Goal: Information Seeking & Learning: Learn about a topic

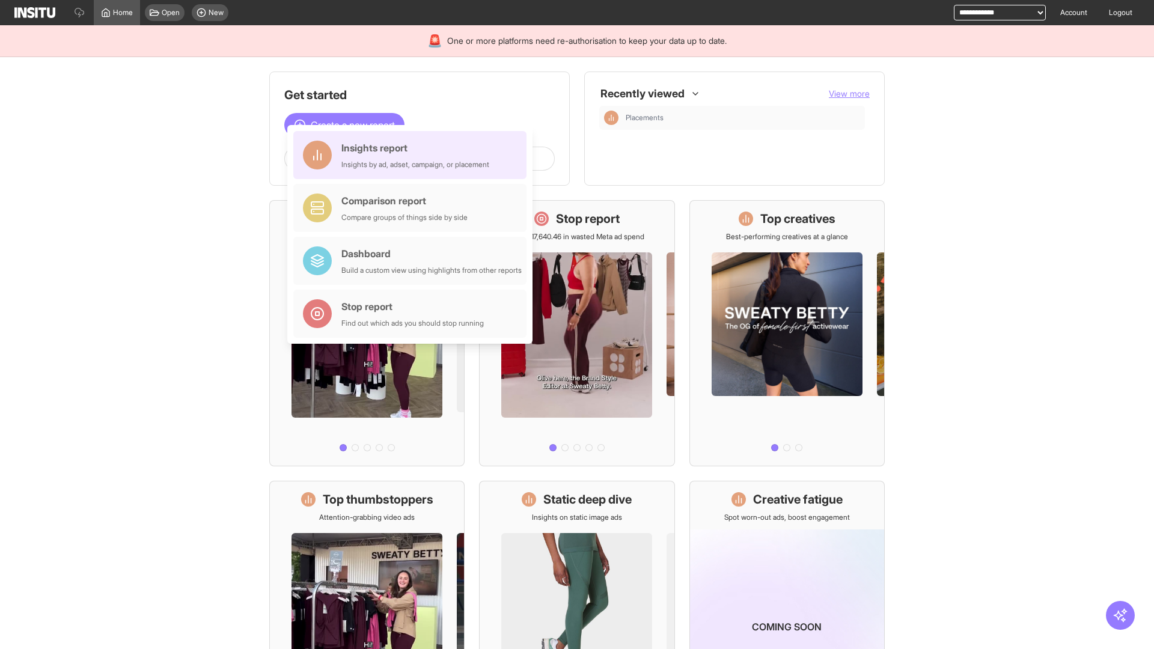
click at [413, 155] on div "Insights report Insights by ad, adset, campaign, or placement" at bounding box center [415, 155] width 148 height 29
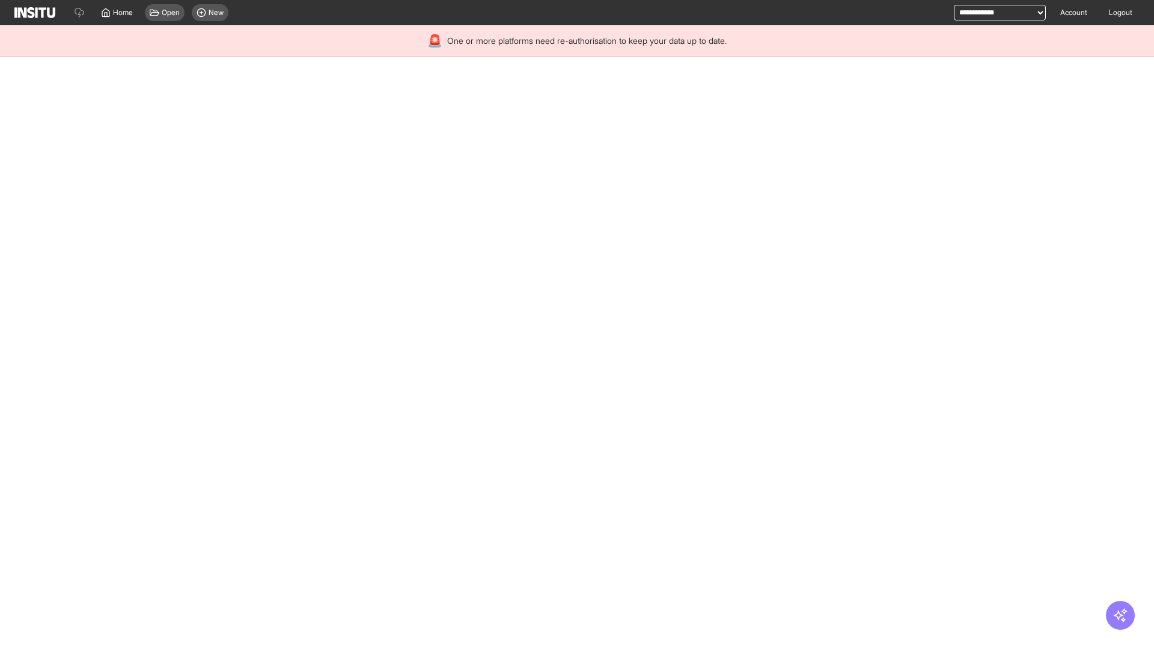
select select "**"
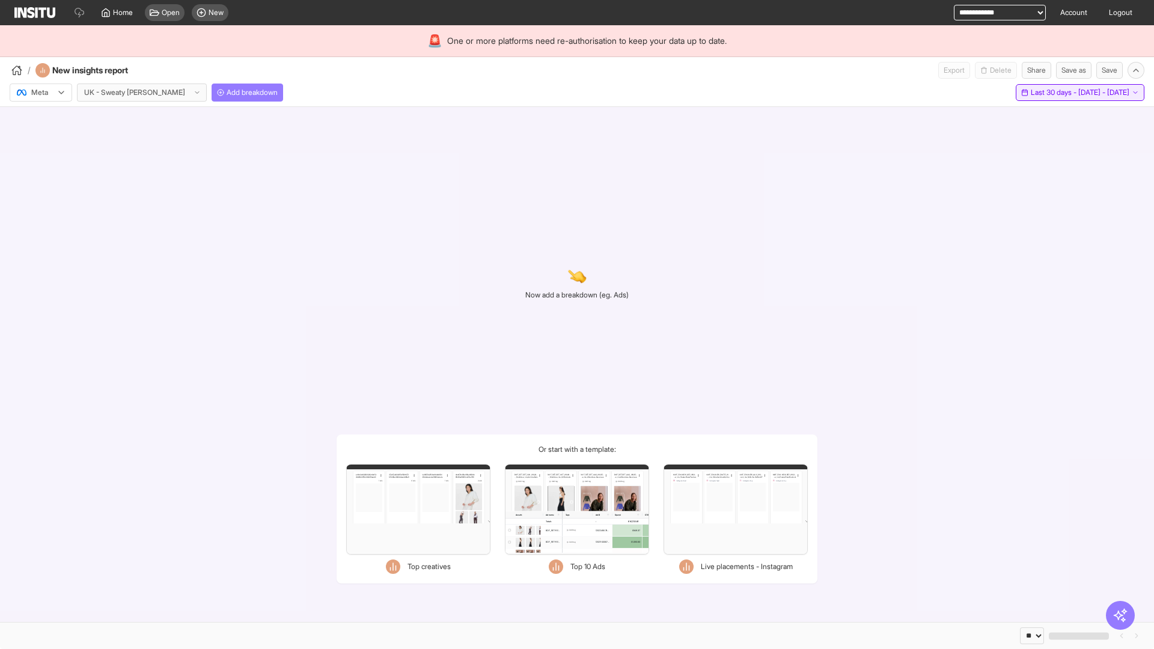
click at [1054, 93] on span "Last 30 days - [DATE] - [DATE]" at bounding box center [1080, 93] width 99 height 10
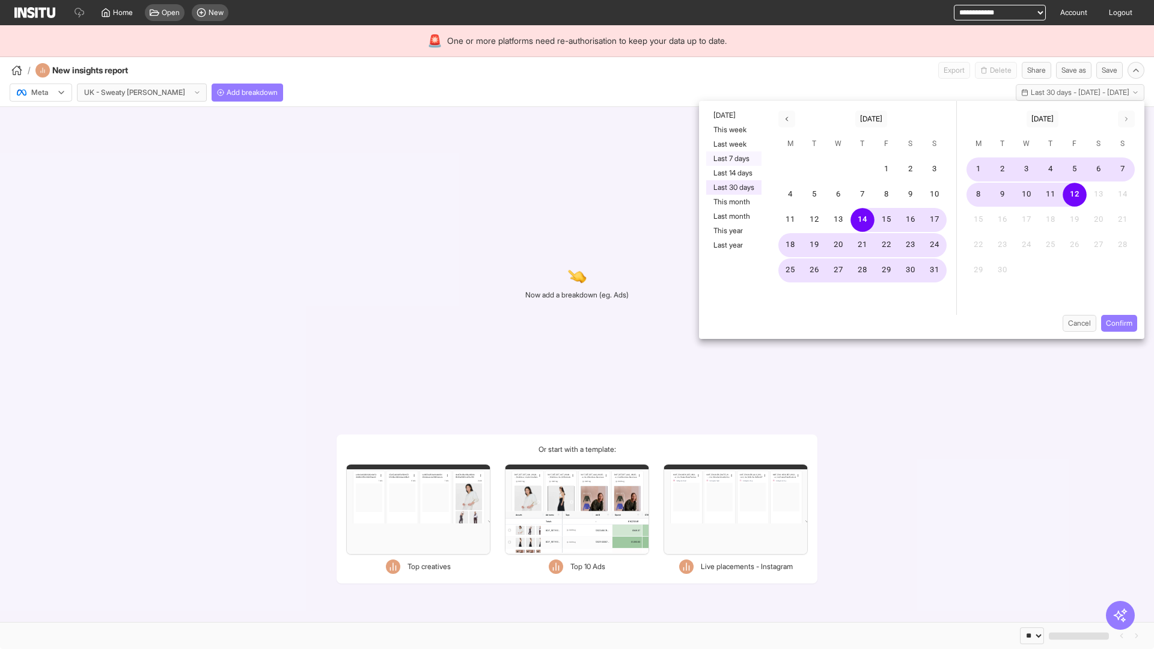
click at [733, 159] on button "Last 7 days" at bounding box center [733, 158] width 55 height 14
